Goal: Feedback & Contribution: Submit feedback/report problem

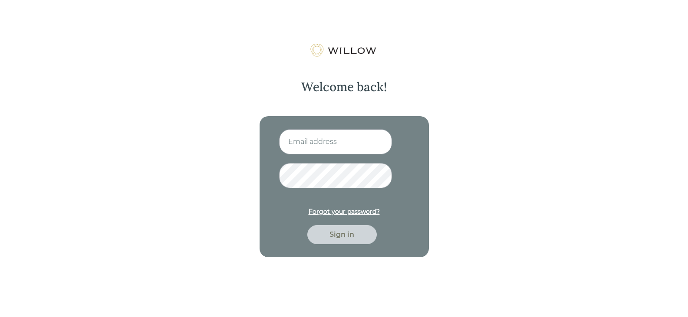
type input "[EMAIL_ADDRESS][DOMAIN_NAME]"
click at [314, 239] on div "Sign in" at bounding box center [341, 234] width 69 height 19
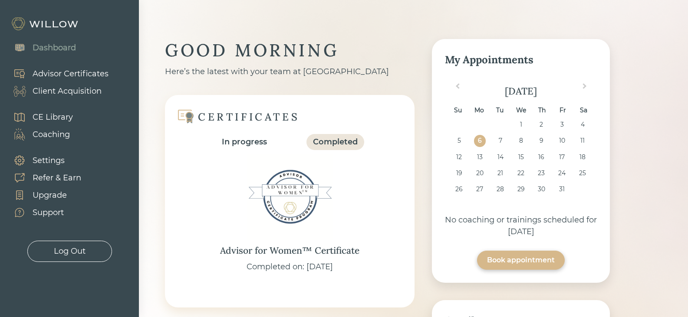
click at [79, 90] on div "Client Acquisition" at bounding box center [67, 92] width 69 height 12
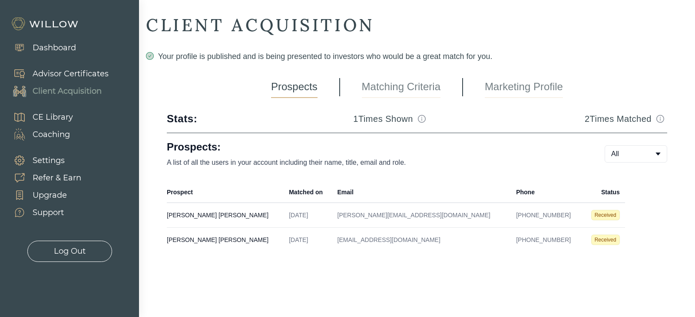
click at [284, 220] on td "[DATE]" at bounding box center [308, 215] width 48 height 25
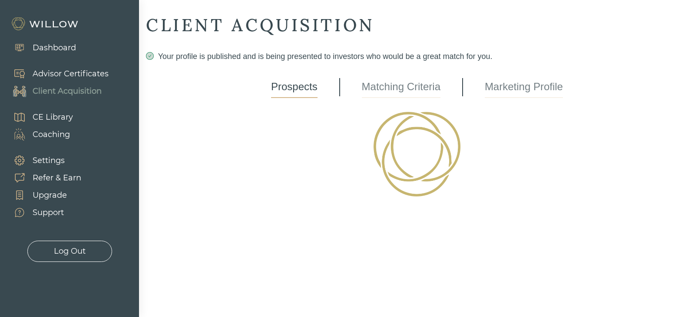
select select "3"
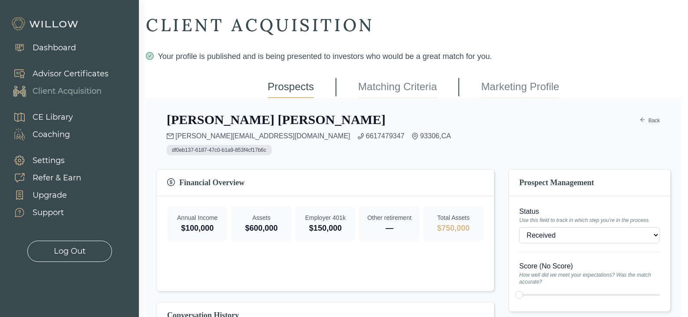
click at [654, 121] on link "Back" at bounding box center [650, 121] width 21 height 10
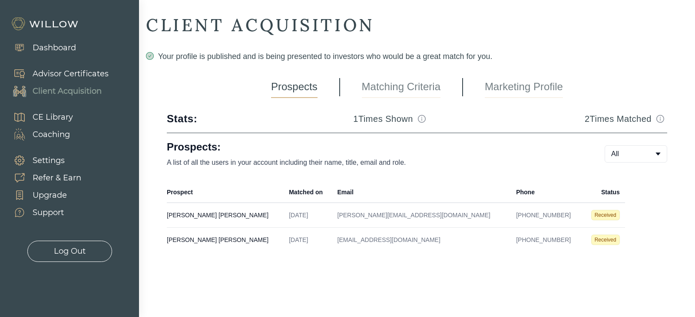
click at [53, 162] on div "Settings" at bounding box center [49, 161] width 32 height 12
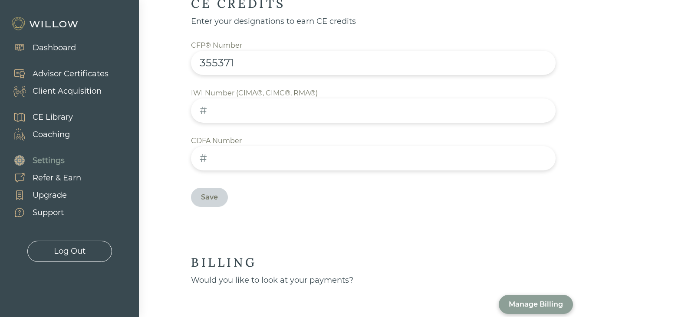
scroll to position [543, 0]
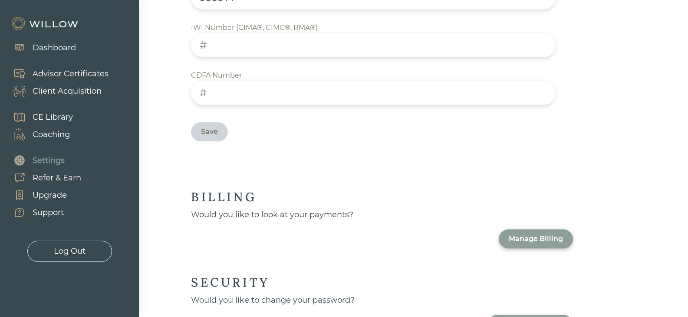
click at [42, 213] on div "Support" at bounding box center [48, 213] width 31 height 12
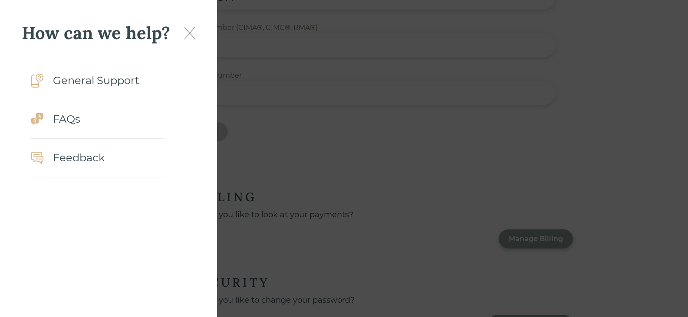
click at [122, 87] on div "General Support" at bounding box center [96, 81] width 86 height 16
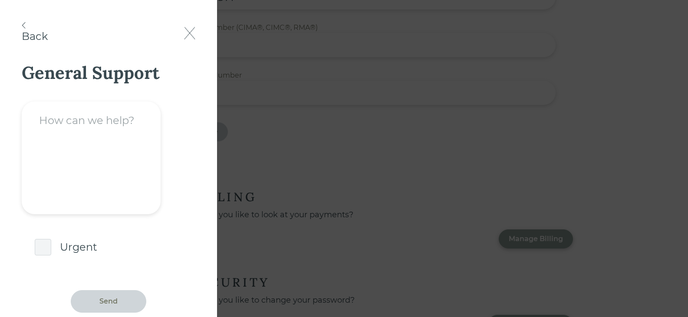
click at [115, 145] on textarea at bounding box center [91, 158] width 139 height 113
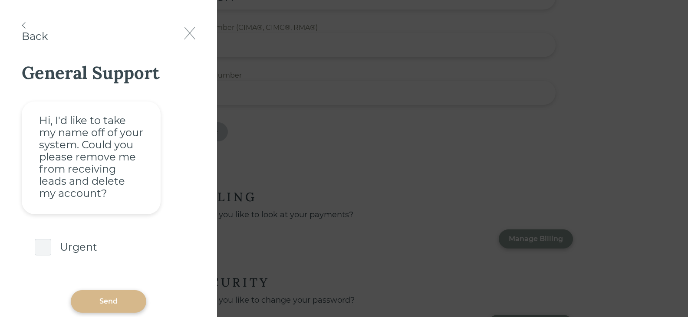
type textarea "Hi, I'd like to take my name off of your system. Could you please remove me fro…"
click at [126, 300] on div "Send" at bounding box center [109, 302] width 76 height 23
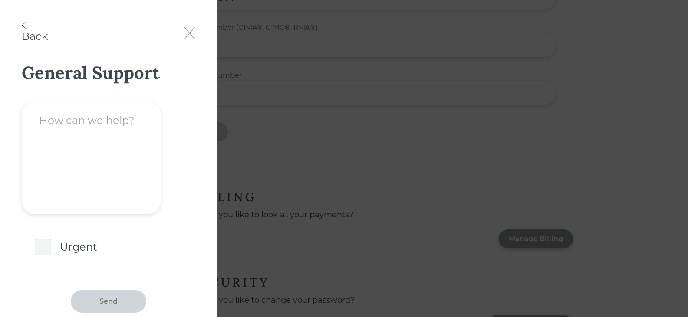
click at [189, 33] on img at bounding box center [189, 33] width 11 height 13
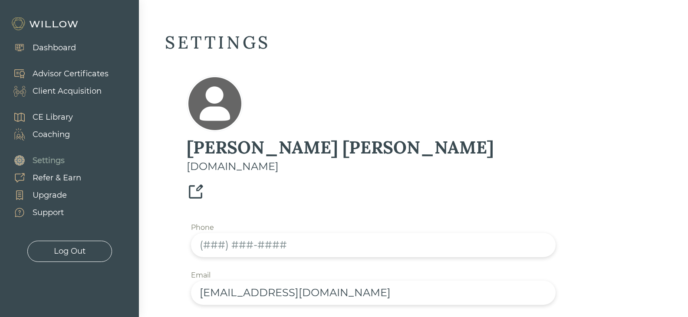
scroll to position [0, 0]
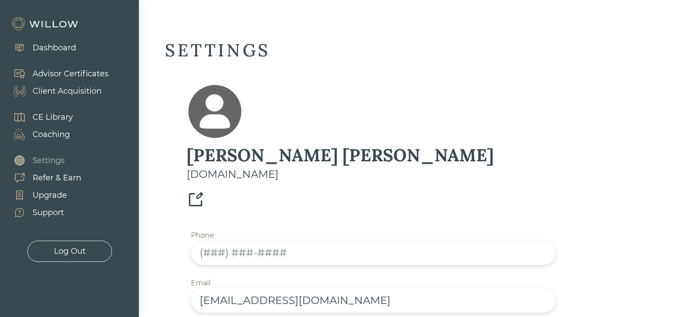
click at [71, 49] on div "Dashboard" at bounding box center [54, 48] width 43 height 12
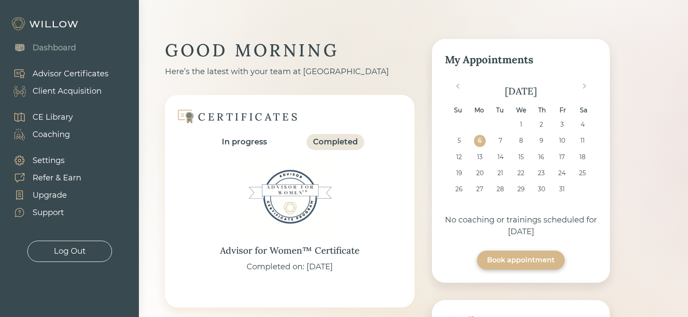
click at [56, 196] on div "Upgrade" at bounding box center [50, 196] width 34 height 12
